Goal: Information Seeking & Learning: Learn about a topic

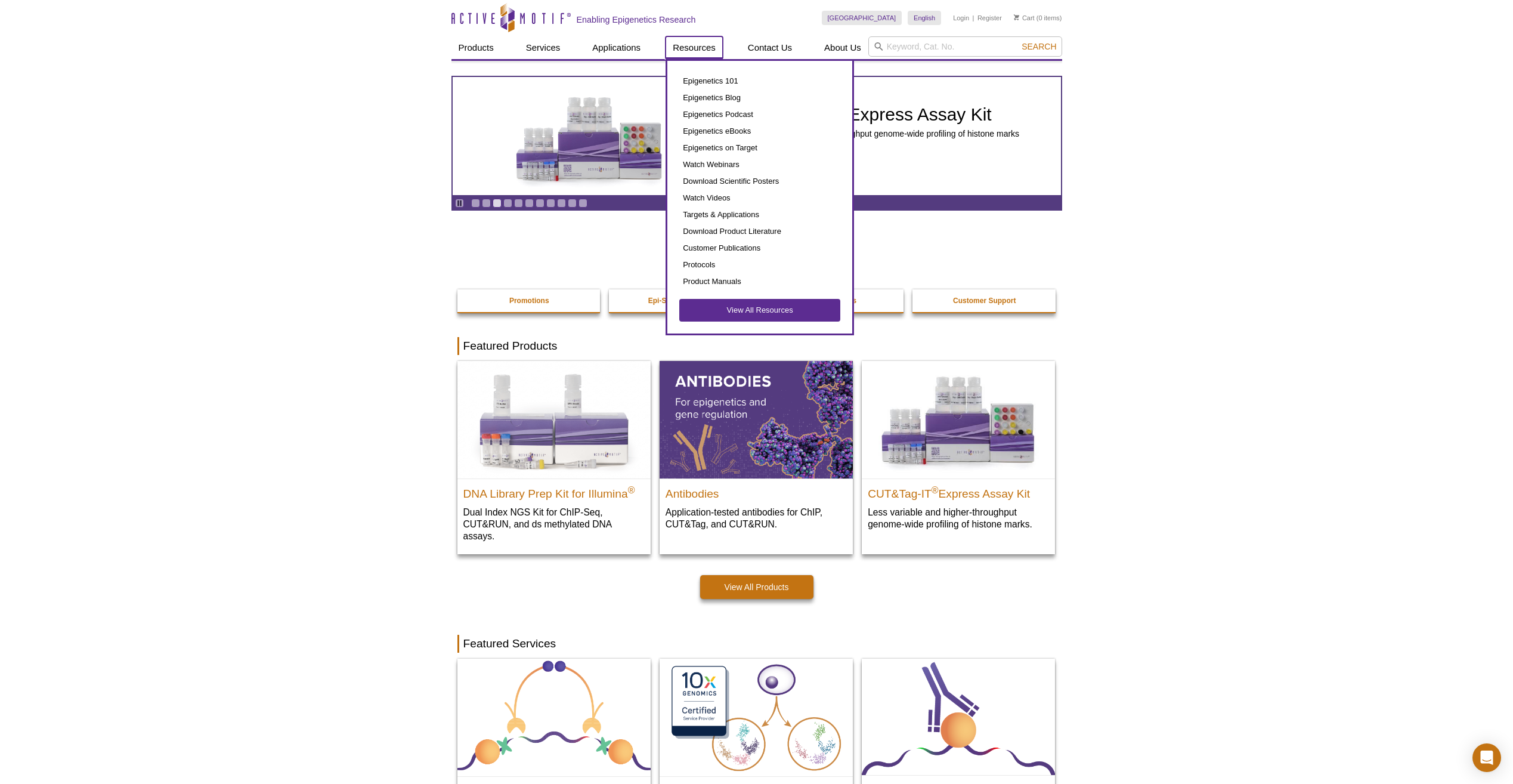
click at [712, 46] on link "Resources" at bounding box center [694, 47] width 57 height 23
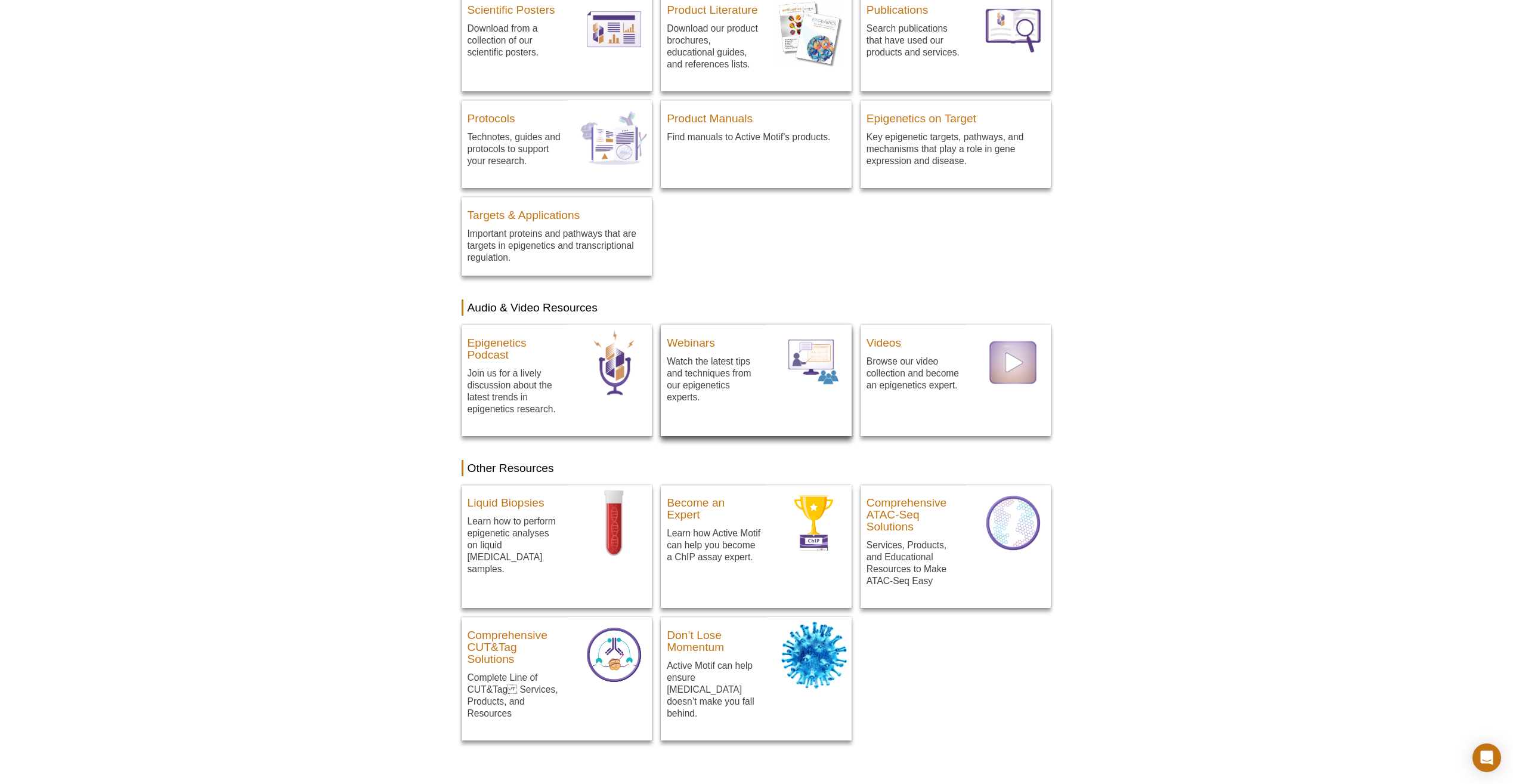
scroll to position [339, 0]
click at [715, 345] on h3 "Webinars" at bounding box center [714, 339] width 94 height 18
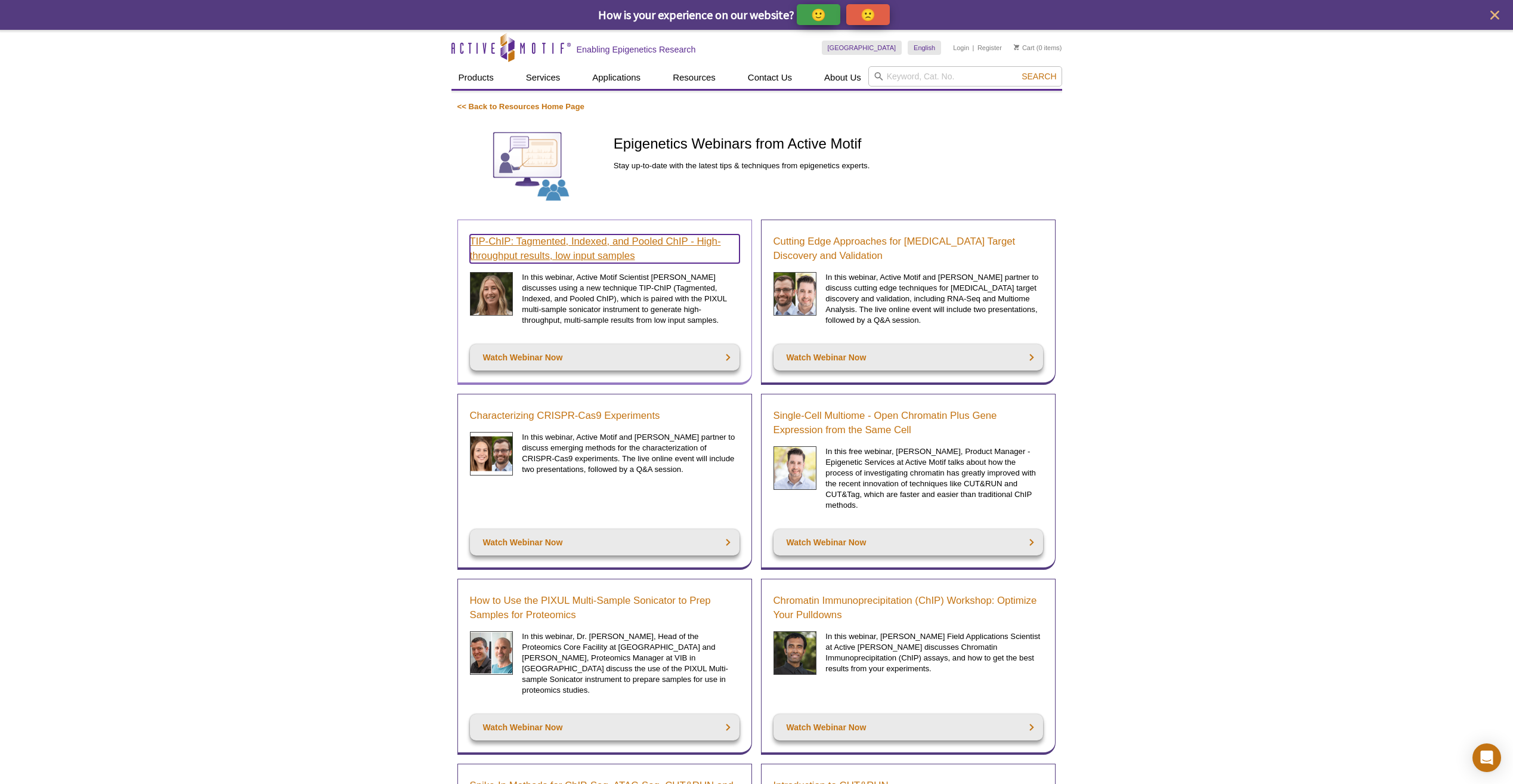
click at [592, 242] on link "TIP-ChIP: Tagmented, Indexed, and Pooled ChIP - High-throughput results, low in…" at bounding box center [604, 249] width 270 height 29
